Goal: Task Accomplishment & Management: Complete application form

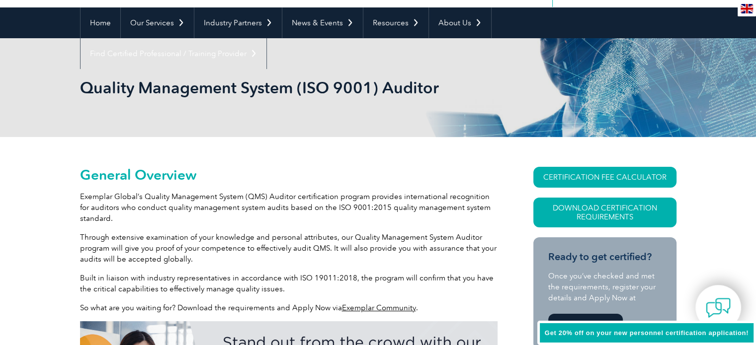
scroll to position [99, 0]
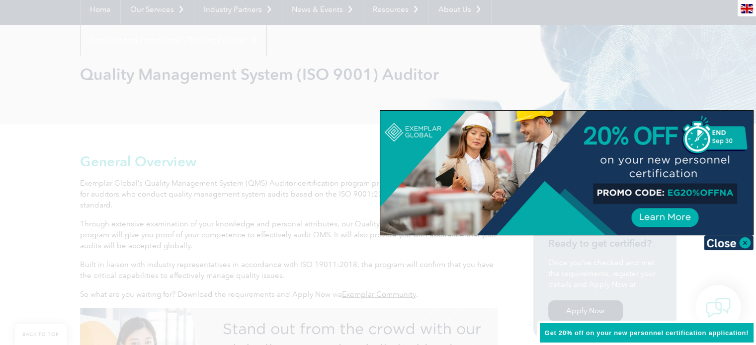
click at [741, 239] on img at bounding box center [729, 243] width 50 height 15
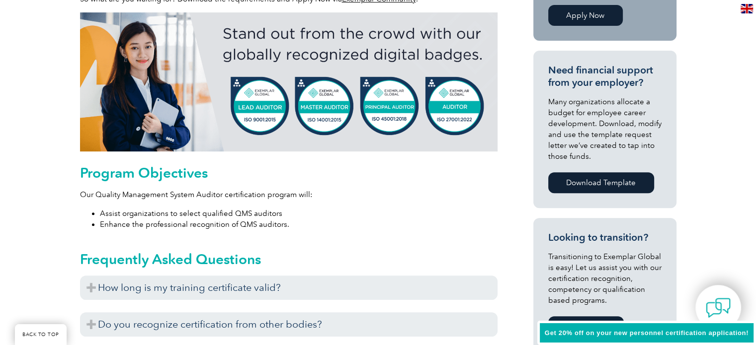
scroll to position [447, 0]
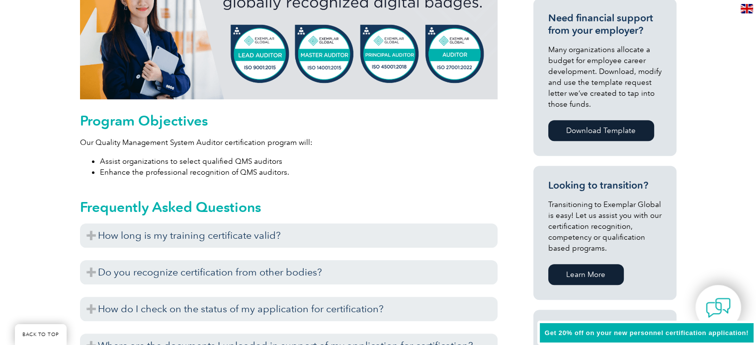
click at [90, 239] on h3 "How long is my training certificate valid?" at bounding box center [289, 236] width 418 height 24
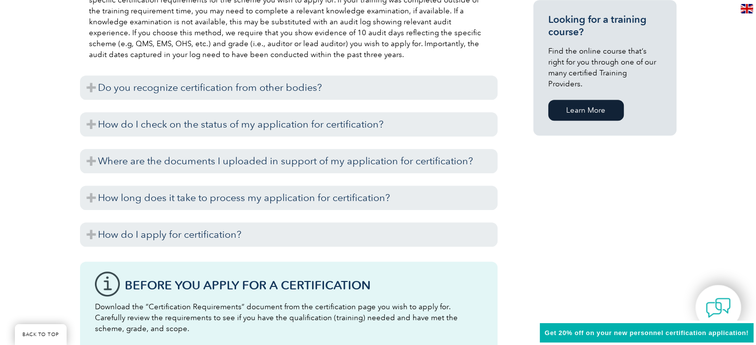
scroll to position [696, 0]
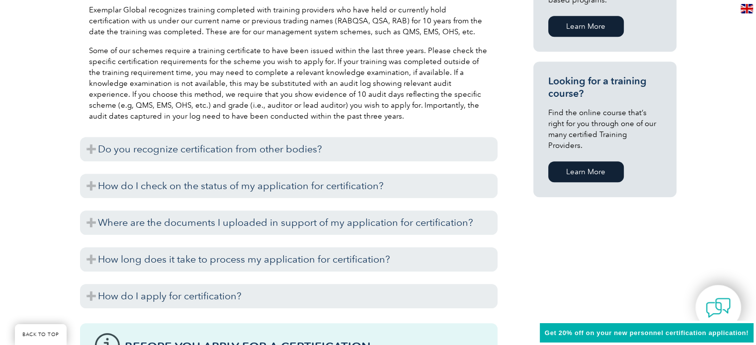
click at [124, 149] on h3 "Do you recognize certification from other bodies?" at bounding box center [289, 149] width 418 height 24
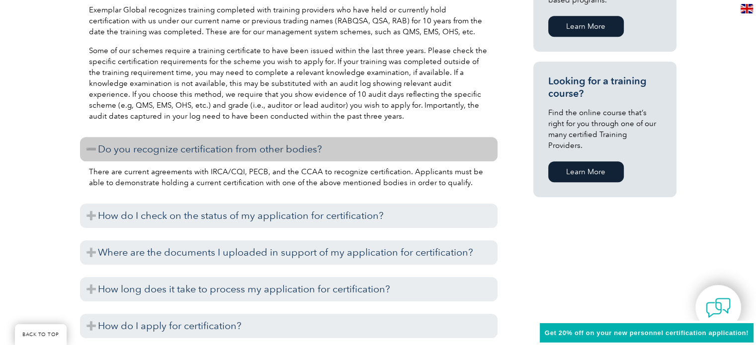
click at [153, 216] on h3 "How do I check on the status of my application for certification?" at bounding box center [289, 216] width 418 height 24
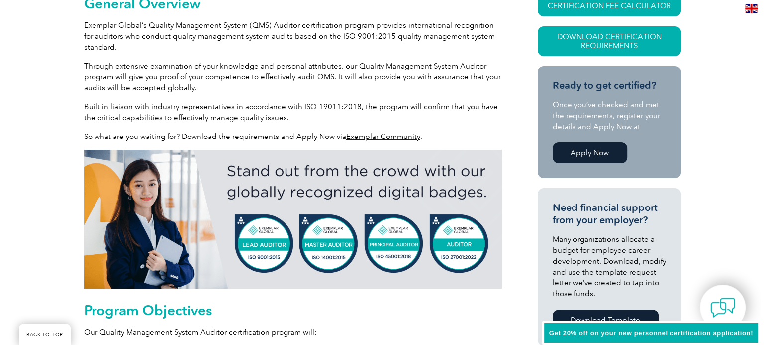
scroll to position [199, 0]
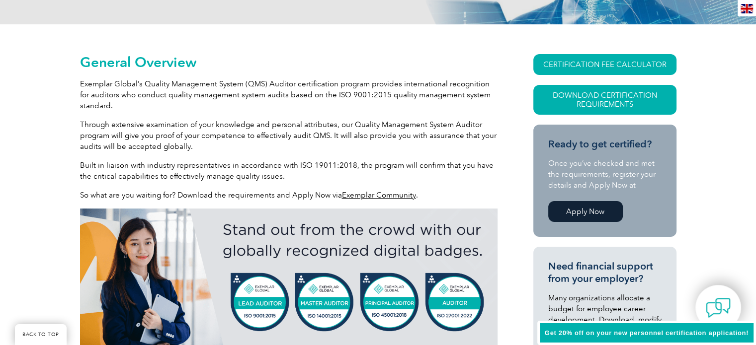
click at [611, 99] on link "Download Certification Requirements" at bounding box center [604, 100] width 143 height 30
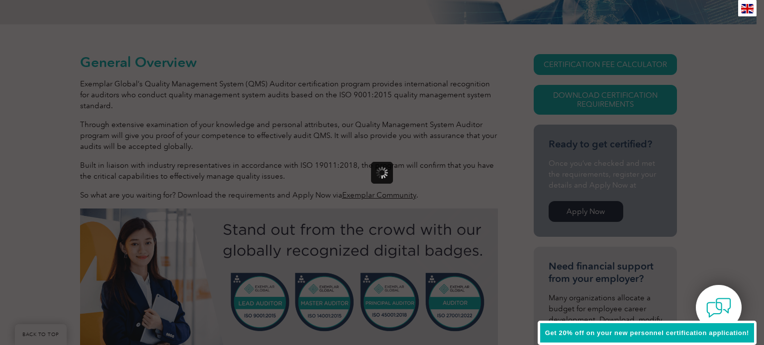
scroll to position [0, 0]
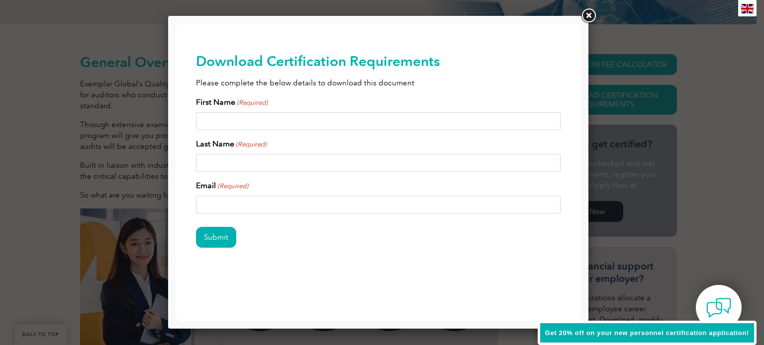
click at [288, 121] on input "First Name (Required)" at bounding box center [378, 121] width 365 height 18
click at [210, 121] on input "First Name (Required)" at bounding box center [378, 121] width 365 height 18
type input "Jyoti"
type input "Nahelia"
click at [249, 200] on input "Email (Required)" at bounding box center [378, 205] width 365 height 18
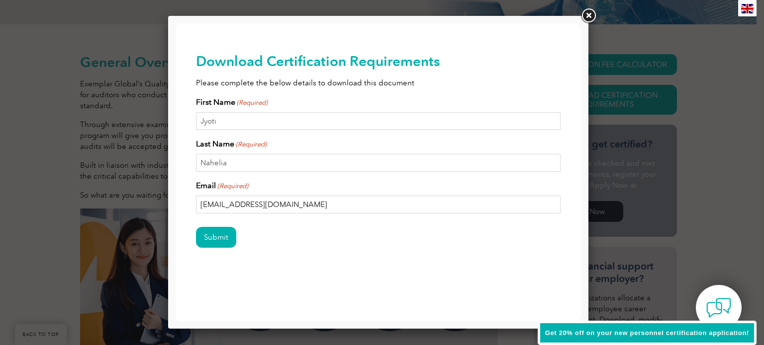
type input "[EMAIL_ADDRESS][DOMAIN_NAME]"
click at [211, 240] on input "Submit" at bounding box center [216, 237] width 40 height 21
click at [594, 10] on link at bounding box center [588, 16] width 18 height 18
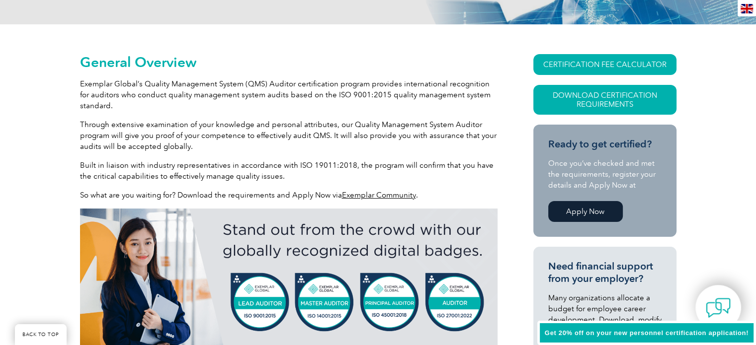
click at [585, 66] on link "CERTIFICATION FEE CALCULATOR" at bounding box center [604, 64] width 143 height 21
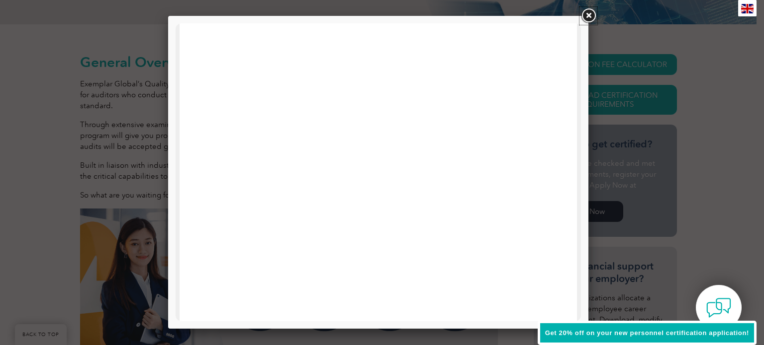
drag, startPoint x: 593, startPoint y: 17, endPoint x: 593, endPoint y: 0, distance: 17.4
click at [593, 17] on link at bounding box center [588, 16] width 18 height 18
